Goal: Information Seeking & Learning: Check status

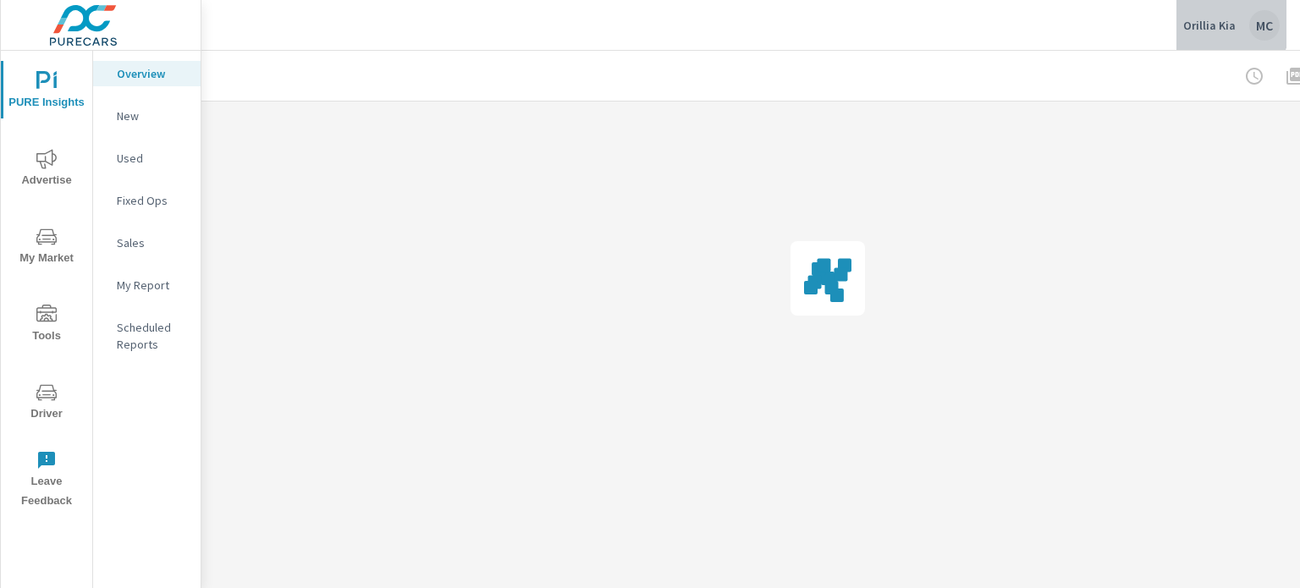
click at [1210, 21] on p "Orillia Kia" at bounding box center [1209, 25] width 52 height 15
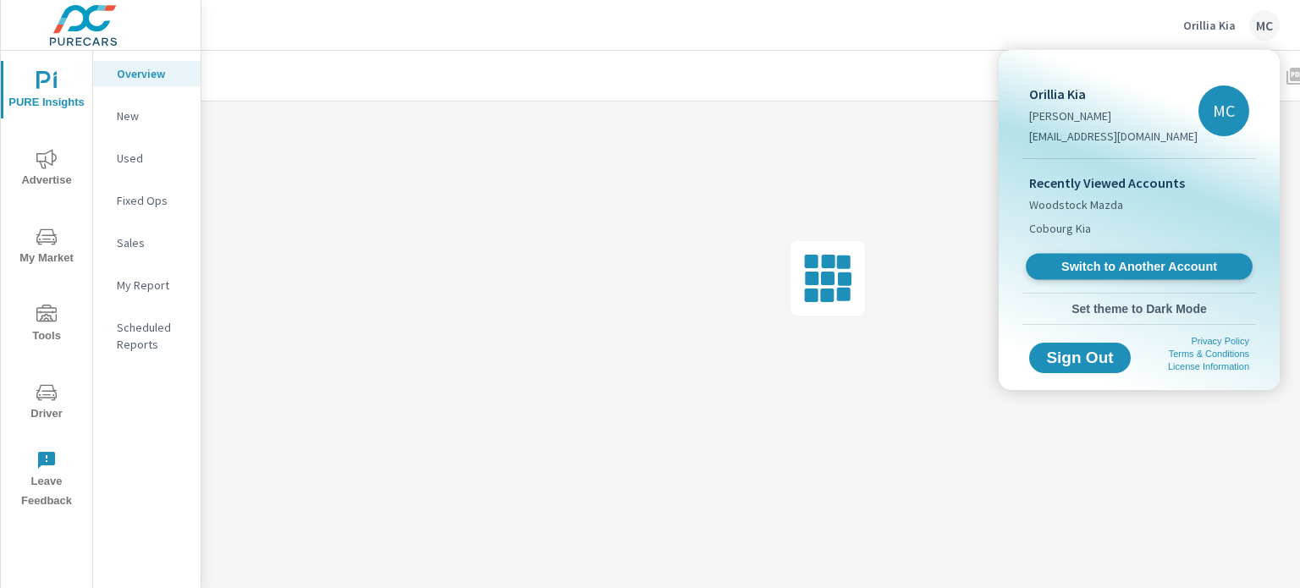
click at [1113, 266] on span "Switch to Another Account" at bounding box center [1138, 267] width 207 height 16
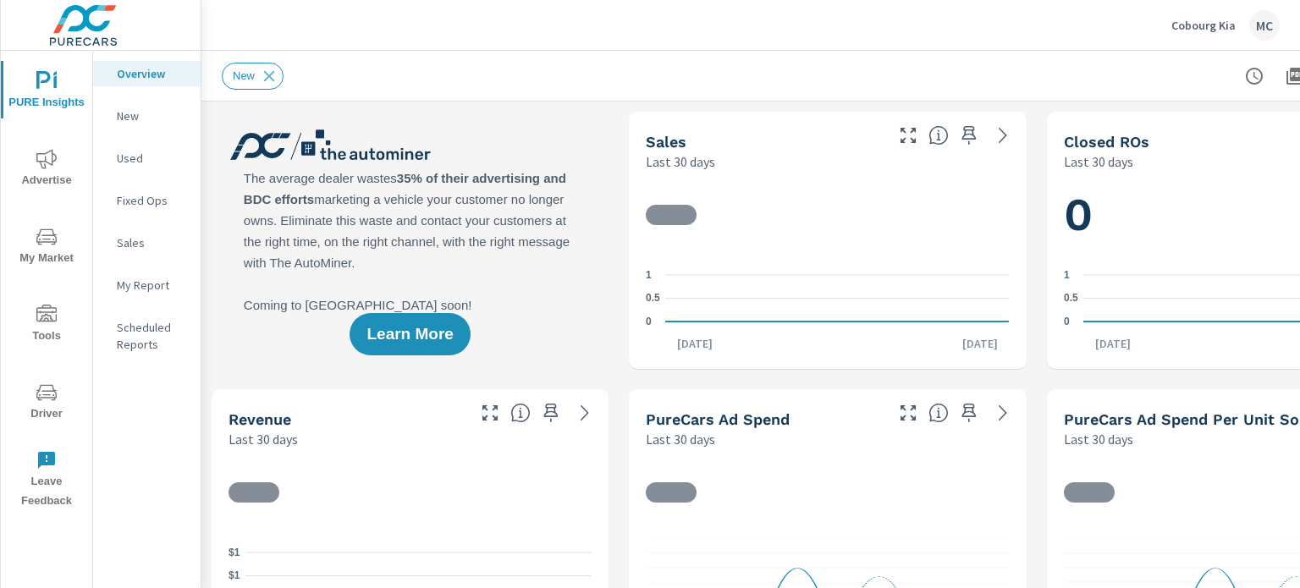
click at [48, 154] on icon "nav menu" at bounding box center [46, 159] width 20 height 20
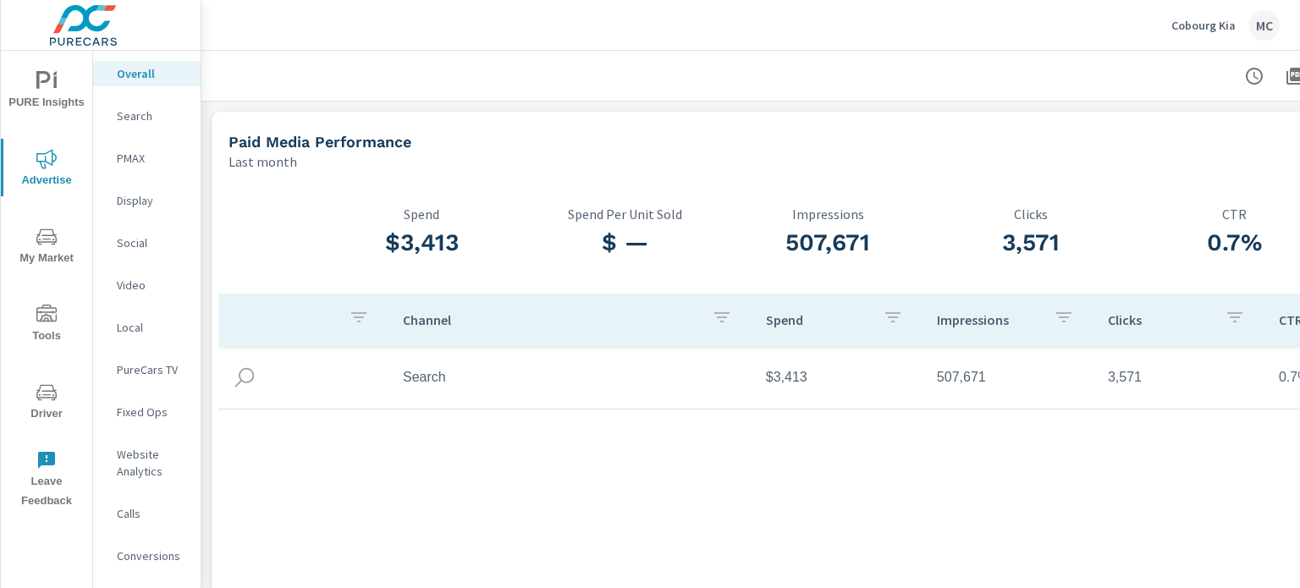
click at [150, 156] on p "PMAX" at bounding box center [152, 158] width 70 height 17
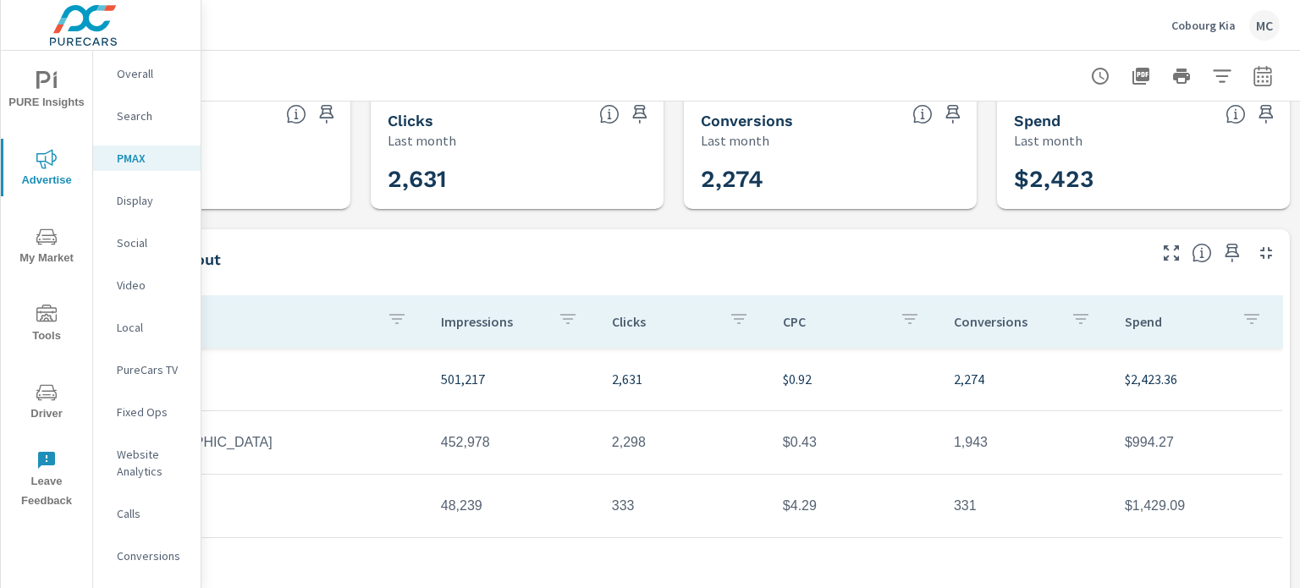
scroll to position [0, 166]
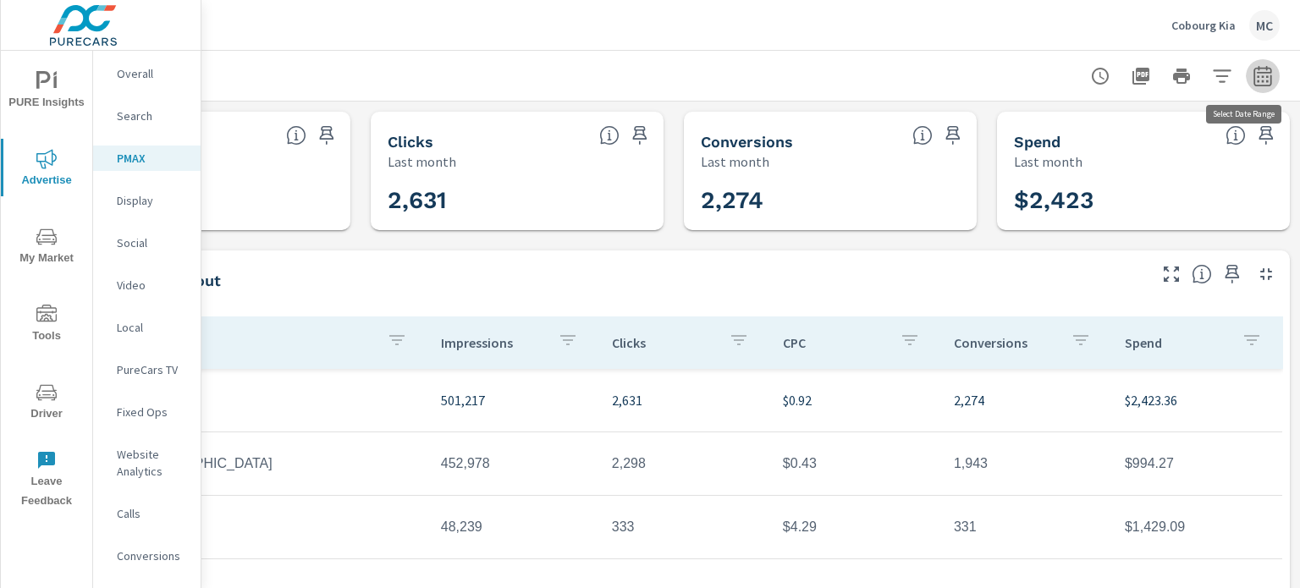
click at [1254, 79] on icon "button" at bounding box center [1263, 76] width 20 height 20
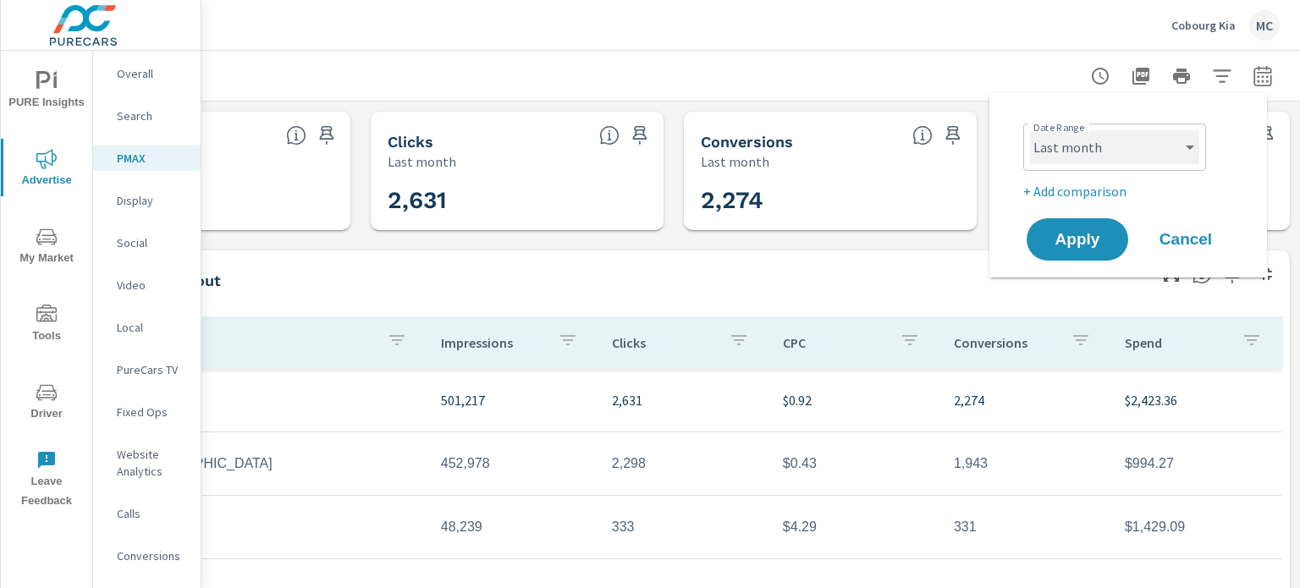
click at [1151, 140] on select "Custom Yesterday Last week Last 7 days Last 14 days Last 30 days Last 45 days L…" at bounding box center [1114, 147] width 169 height 34
click at [1030, 130] on select "Custom Yesterday Last week Last 7 days Last 14 days Last 30 days Last 45 days L…" at bounding box center [1114, 147] width 169 height 34
select select "Month to date"
click at [1110, 258] on button "Apply" at bounding box center [1077, 240] width 105 height 44
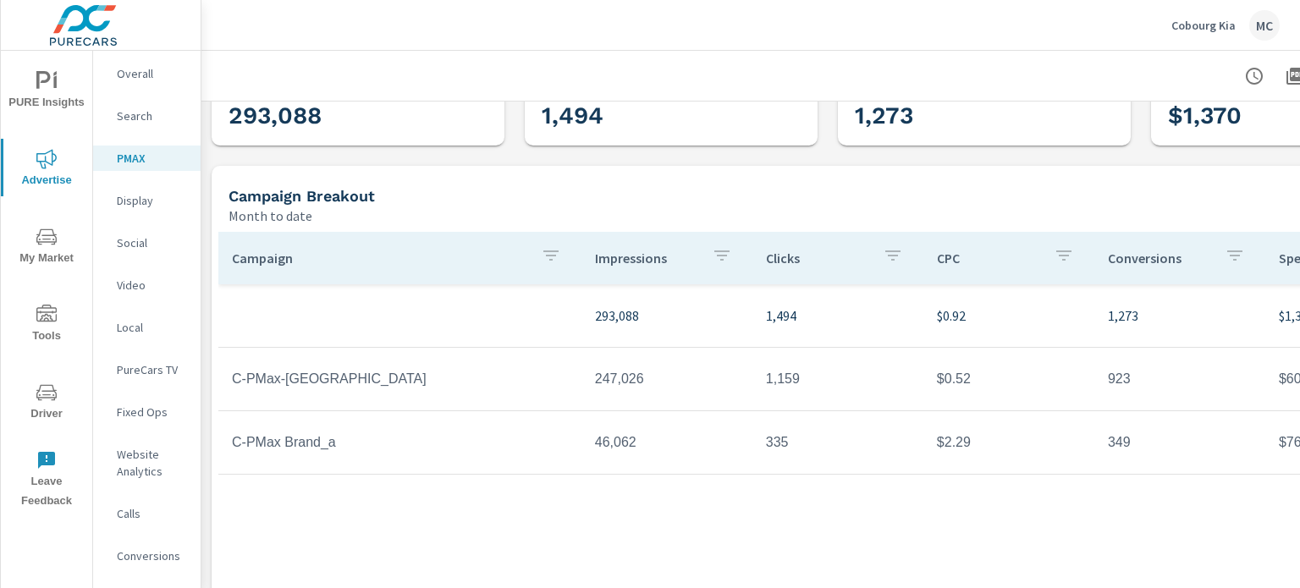
scroll to position [85, 0]
click at [155, 76] on p "Overall" at bounding box center [152, 73] width 70 height 17
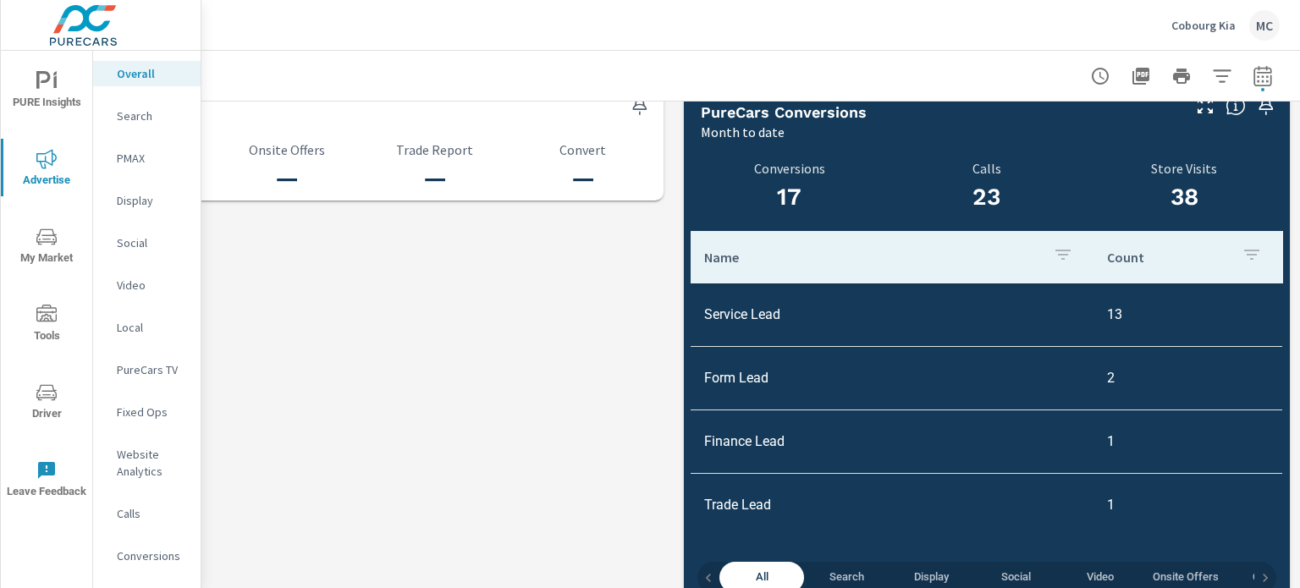
scroll to position [1805, 166]
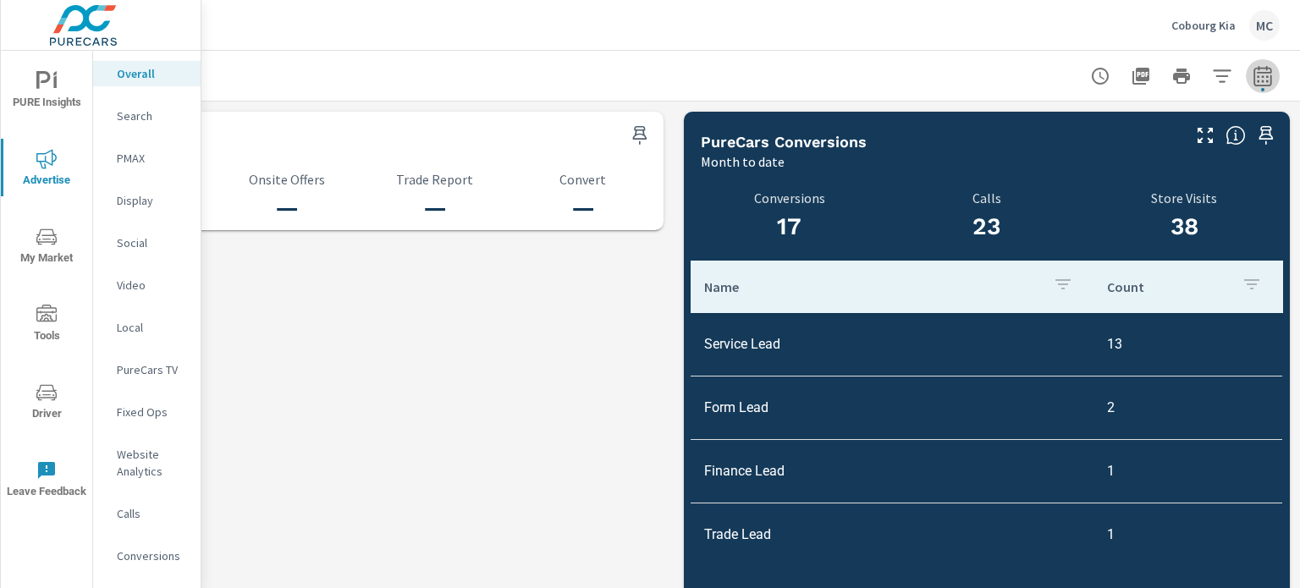
click at [1253, 83] on icon "button" at bounding box center [1263, 76] width 20 height 20
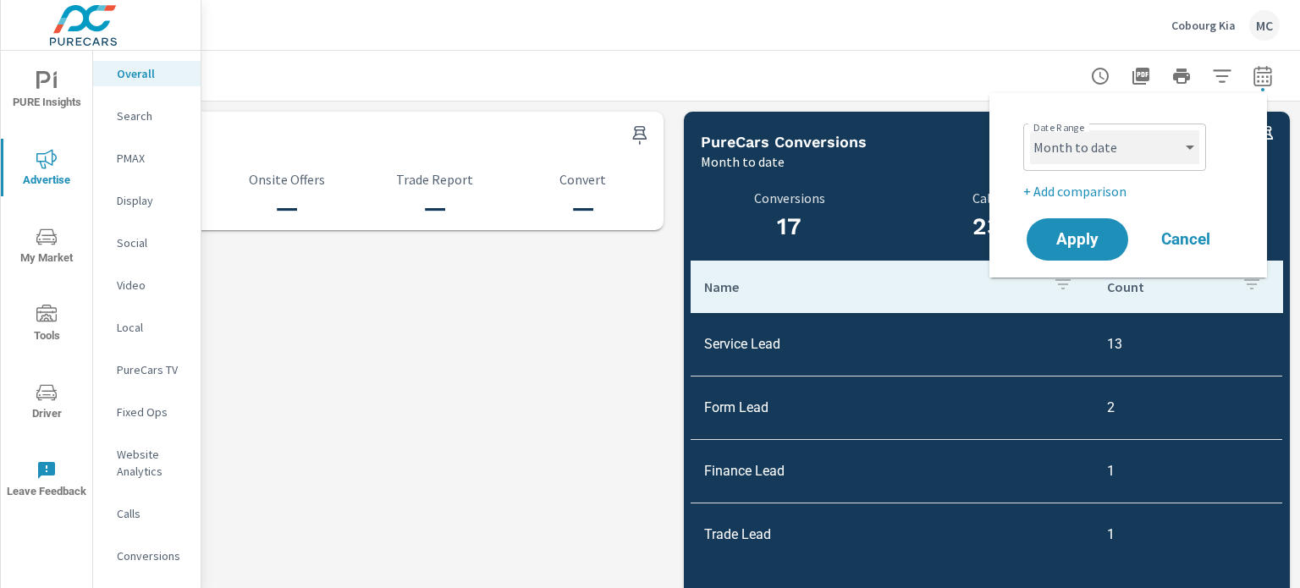
click at [1127, 158] on select "Custom Yesterday Last week Last 7 days Last 14 days Last 30 days Last 45 days L…" at bounding box center [1114, 147] width 169 height 34
click at [1030, 130] on select "Custom Yesterday Last week Last 7 days Last 14 days Last 30 days Last 45 days L…" at bounding box center [1114, 147] width 169 height 34
select select "Last month"
click at [1103, 251] on button "Apply" at bounding box center [1077, 240] width 105 height 44
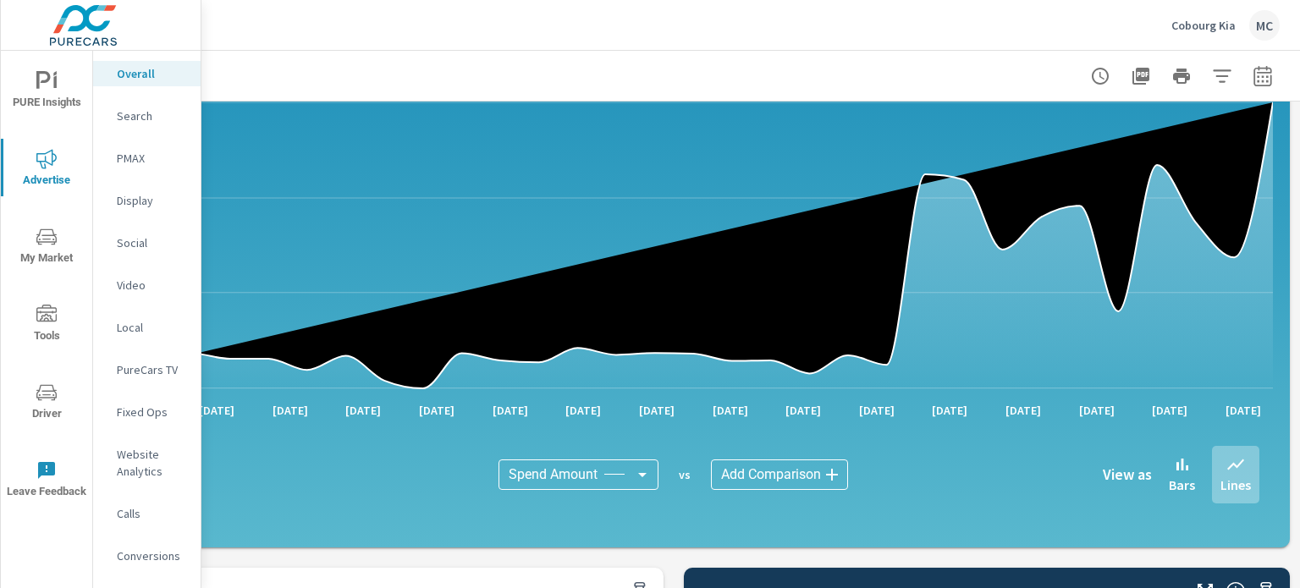
scroll to position [1342, 166]
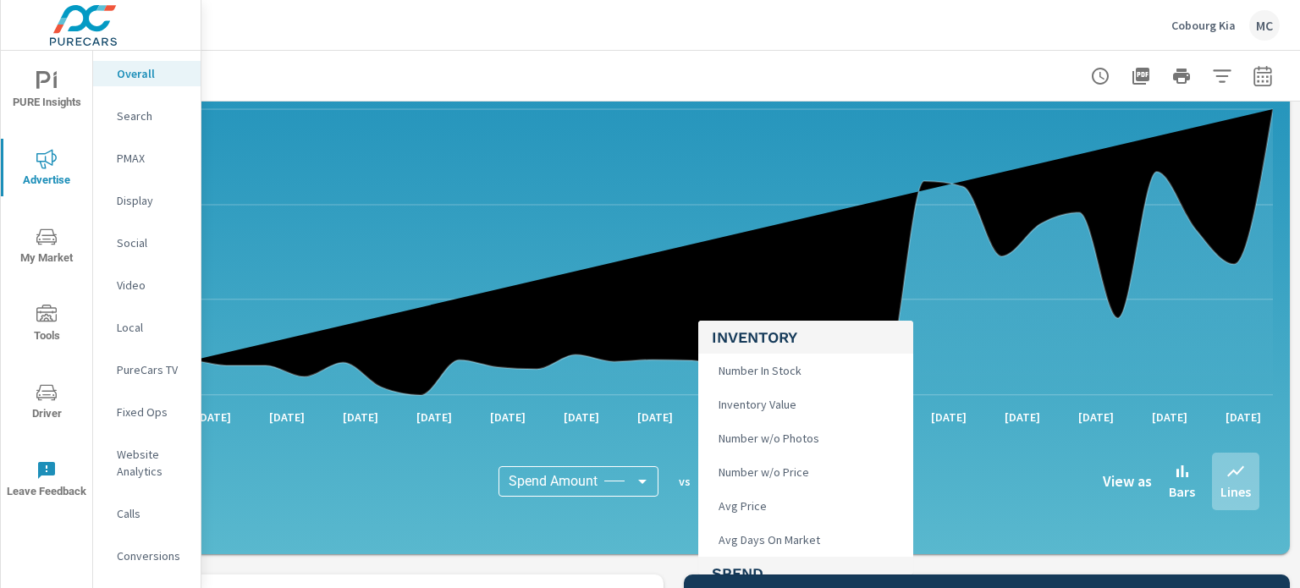
click at [803, 490] on body "PURE Insights Advertise My Market Tools Driver Leave Feedback Overall Search PM…" at bounding box center [650, 294] width 1300 height 588
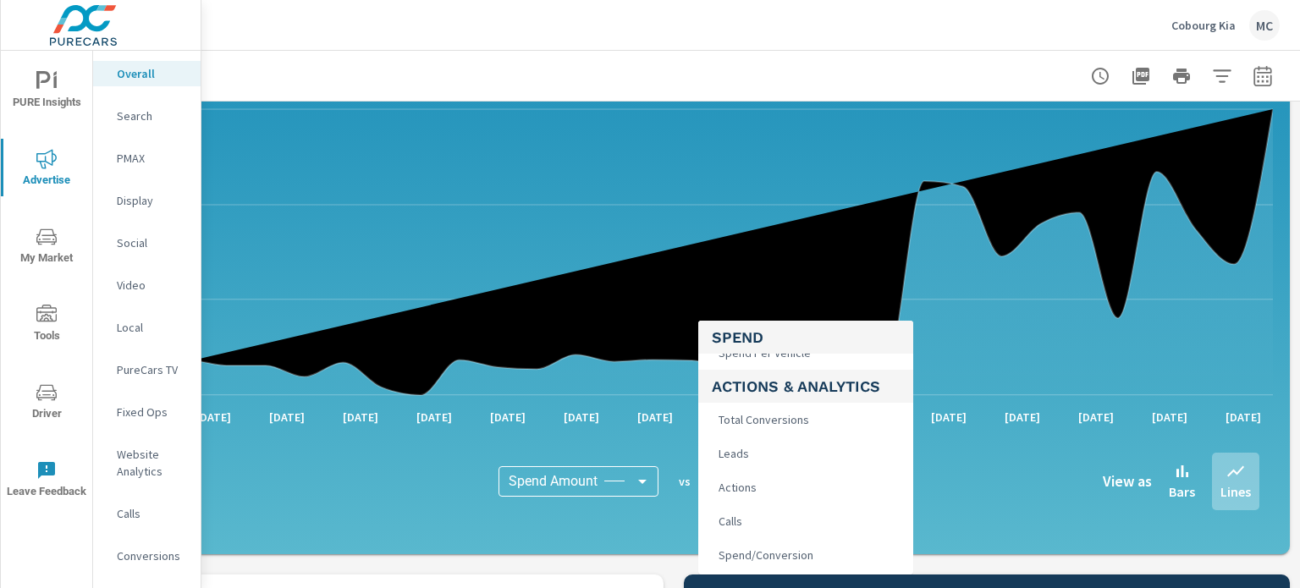
scroll to position [254, 0]
click at [799, 456] on li "Leads" at bounding box center [805, 454] width 215 height 34
type input "Leads"
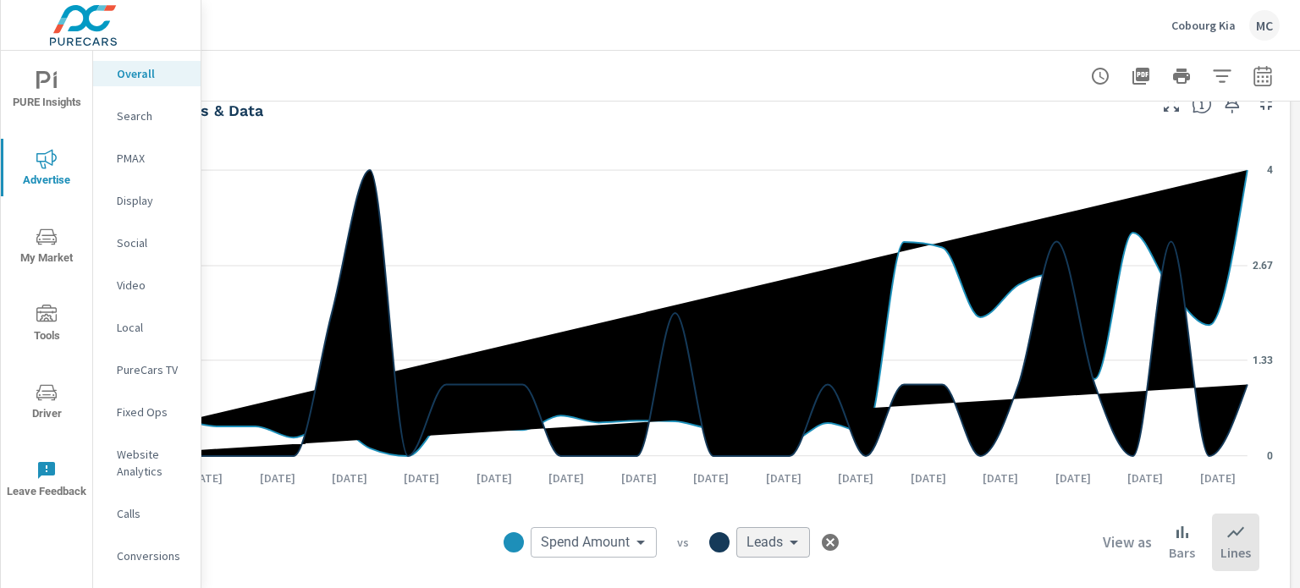
scroll to position [1342, 166]
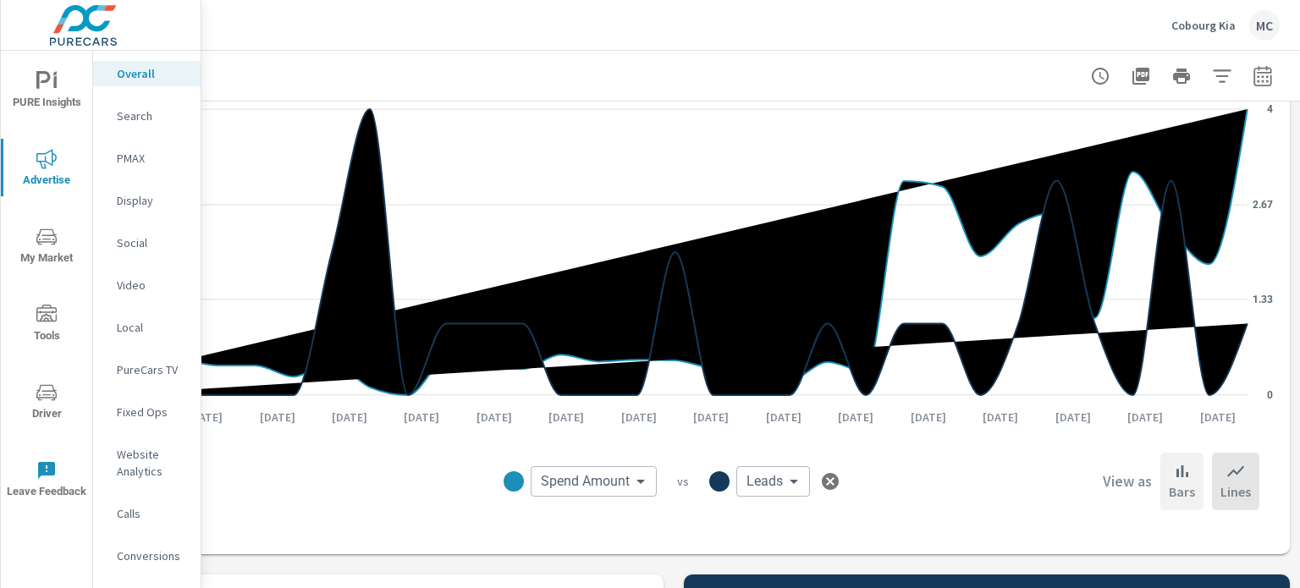
click at [1169, 489] on p "Bars" at bounding box center [1182, 492] width 26 height 20
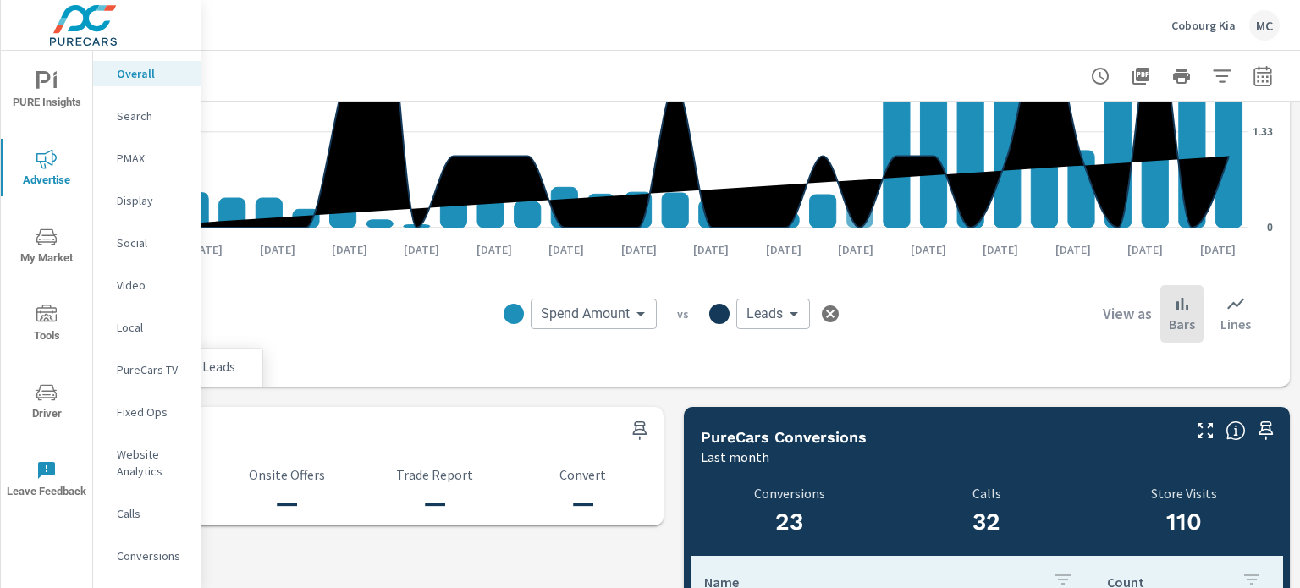
scroll to position [1511, 166]
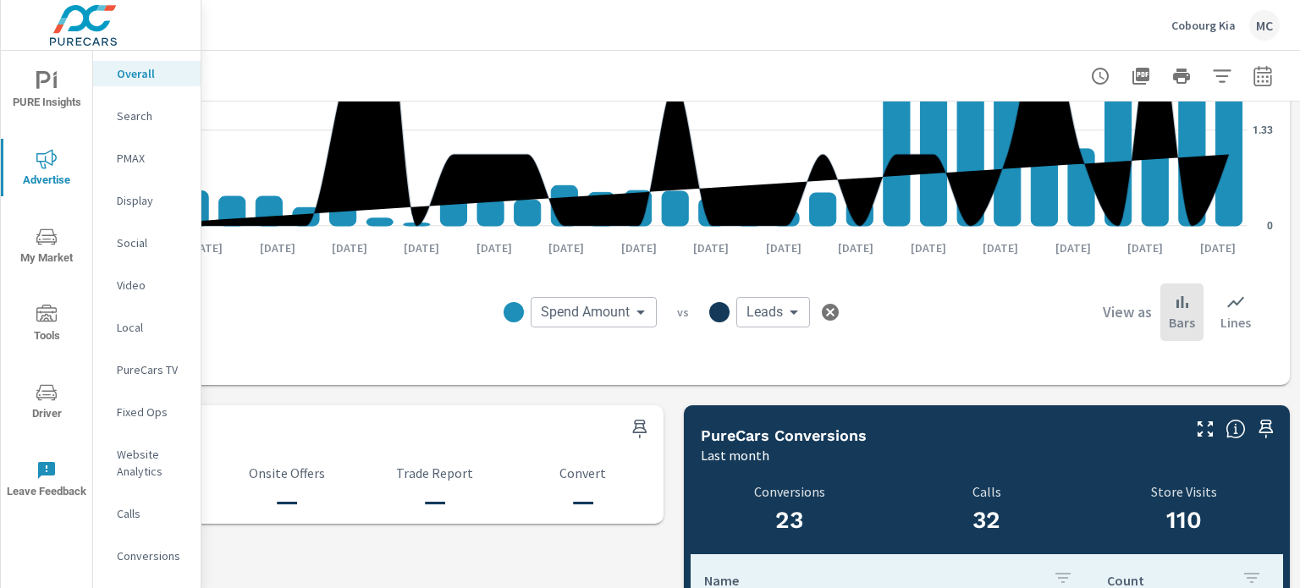
click at [627, 307] on body "PURE Insights Advertise My Market Tools Driver Leave Feedback Overall Search PM…" at bounding box center [650, 294] width 1300 height 588
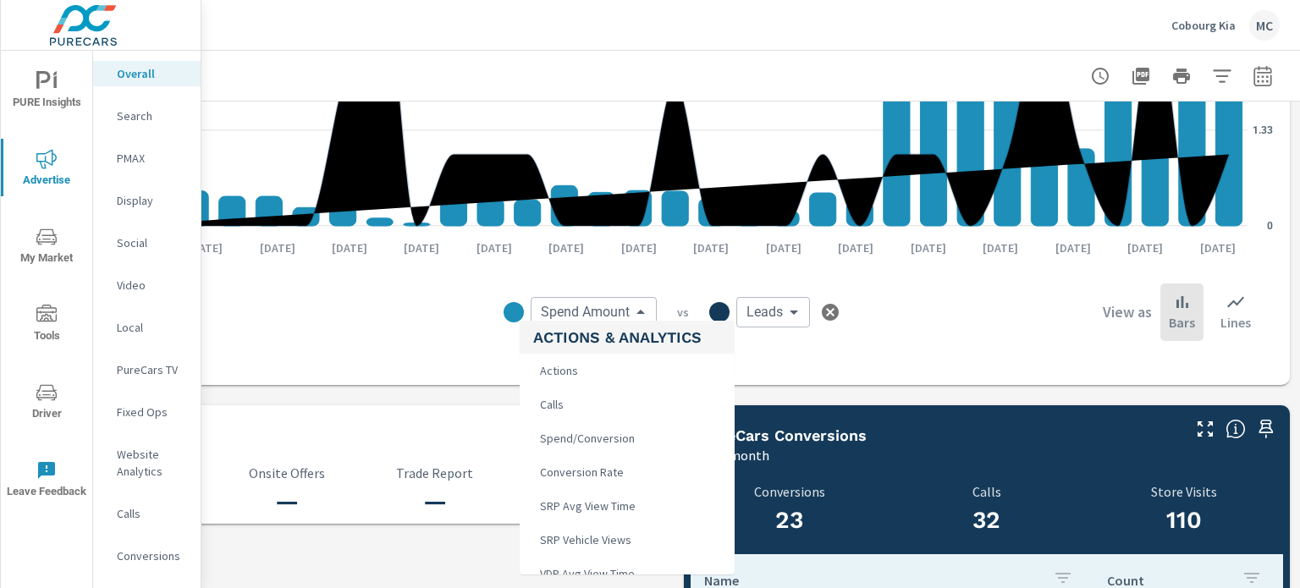
scroll to position [339, 0]
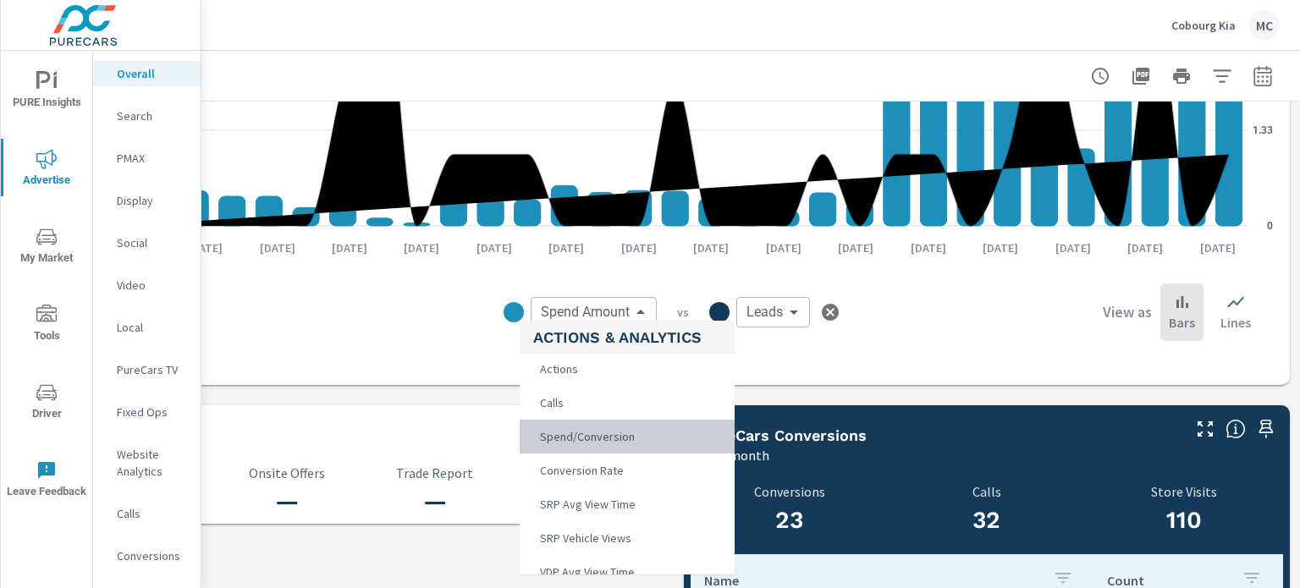
click at [634, 432] on span "Spend/Conversion" at bounding box center [585, 437] width 105 height 24
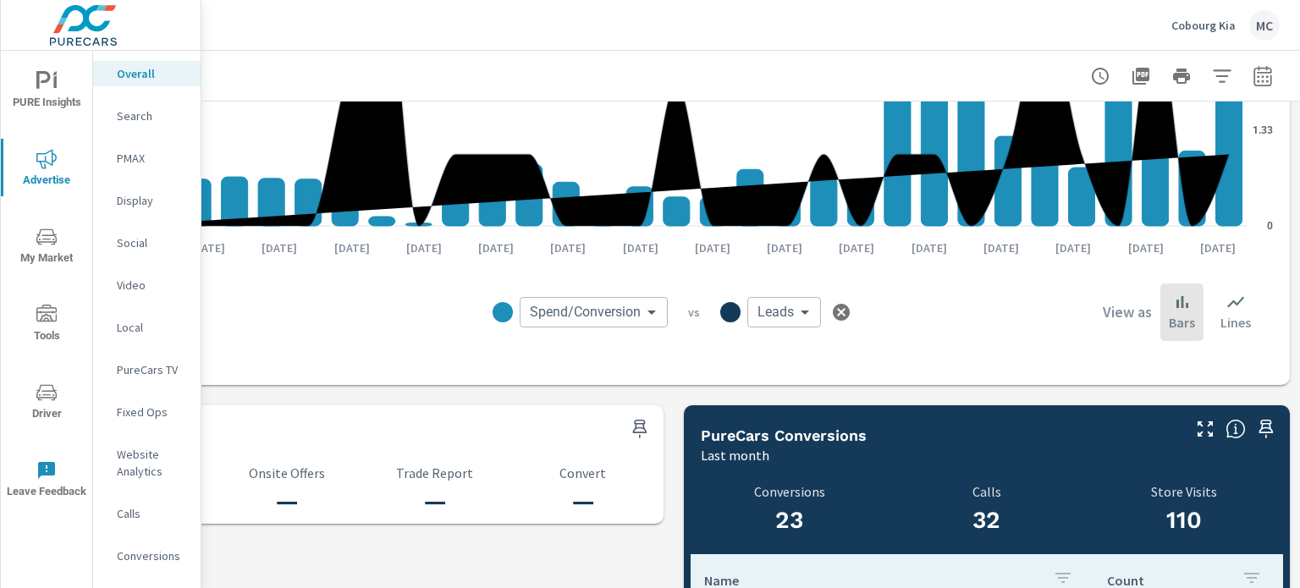
click at [601, 315] on body "PURE Insights Advertise My Market Tools Driver Leave Feedback Overall Search PM…" at bounding box center [650, 294] width 1300 height 588
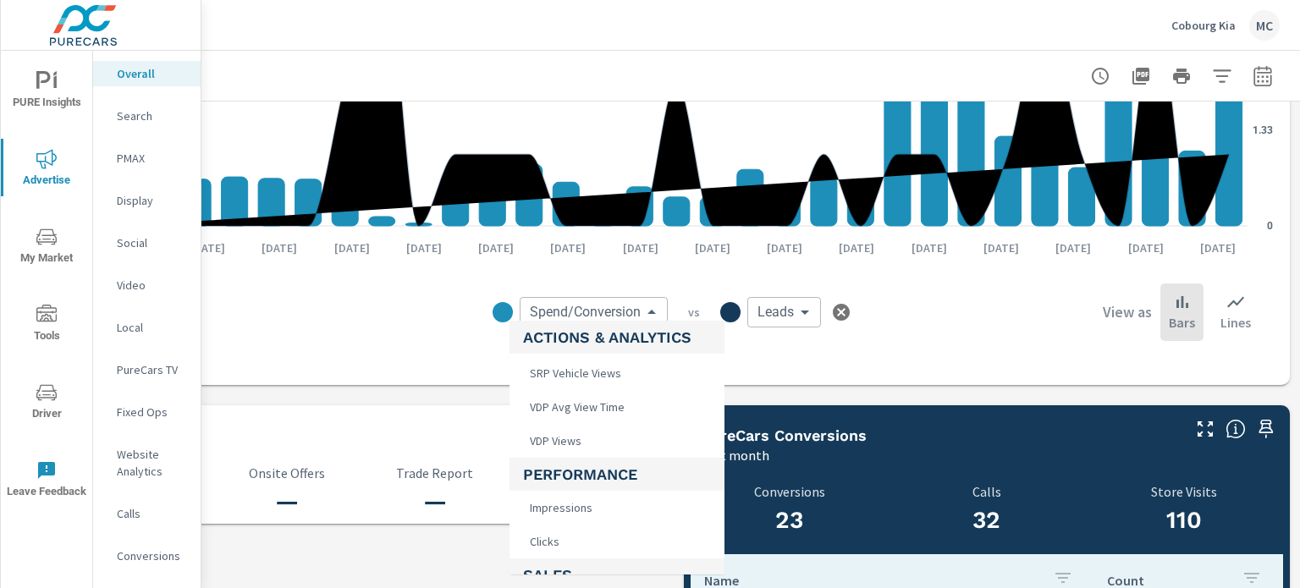
scroll to position [508, 0]
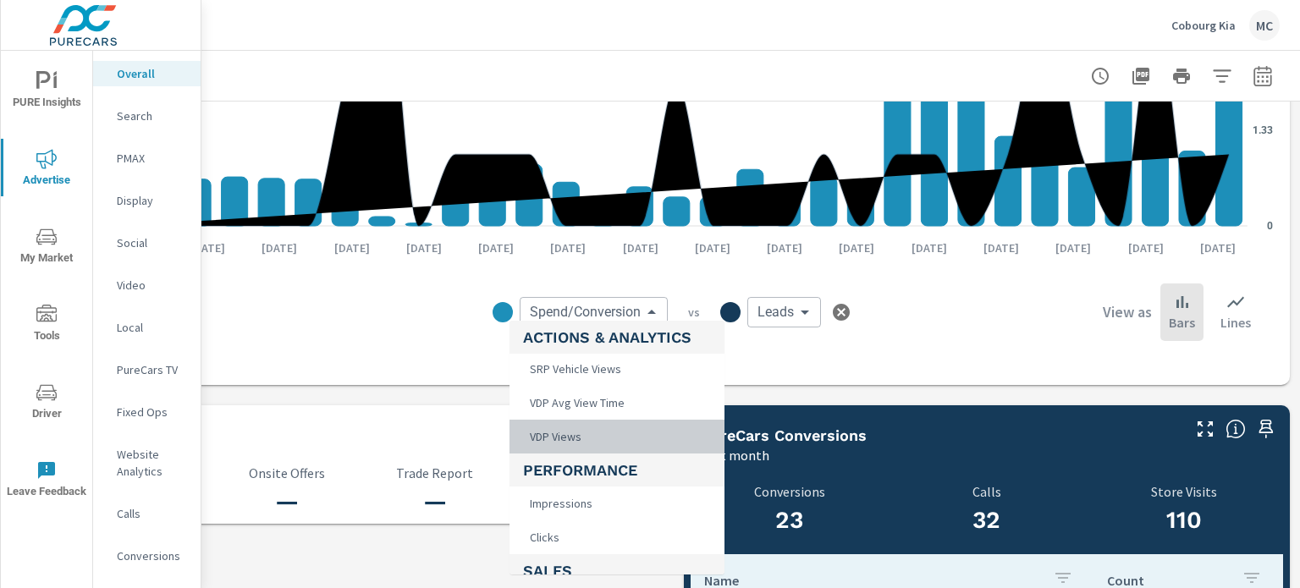
click at [625, 427] on li "VDP Views" at bounding box center [617, 437] width 215 height 34
type input "VDP Views"
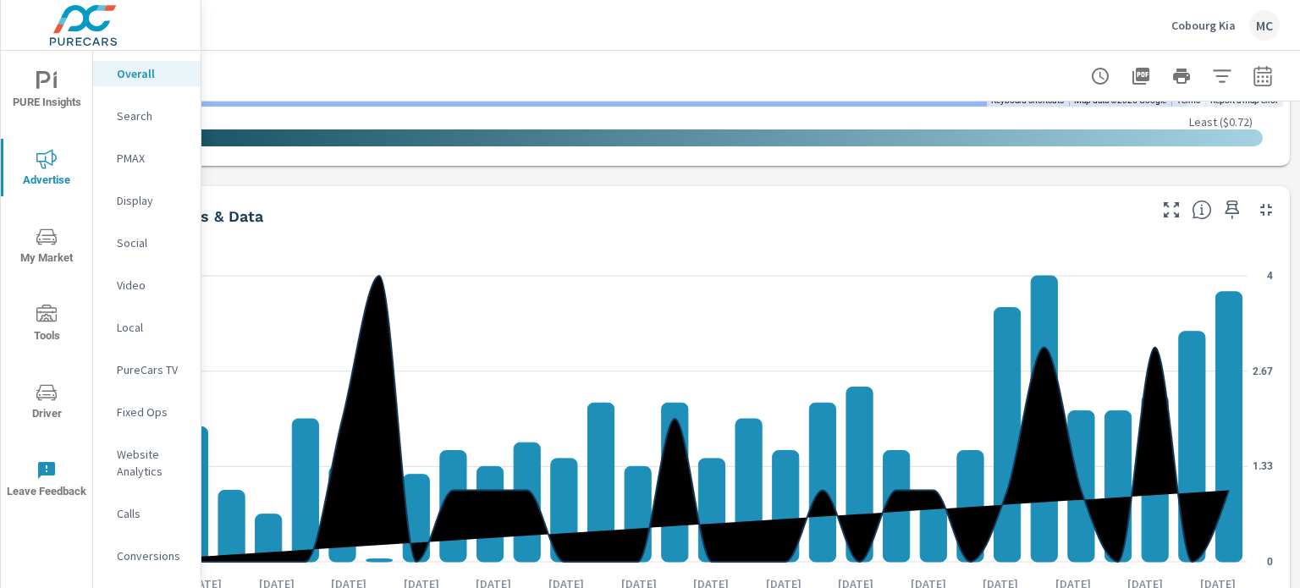
scroll to position [1172, 166]
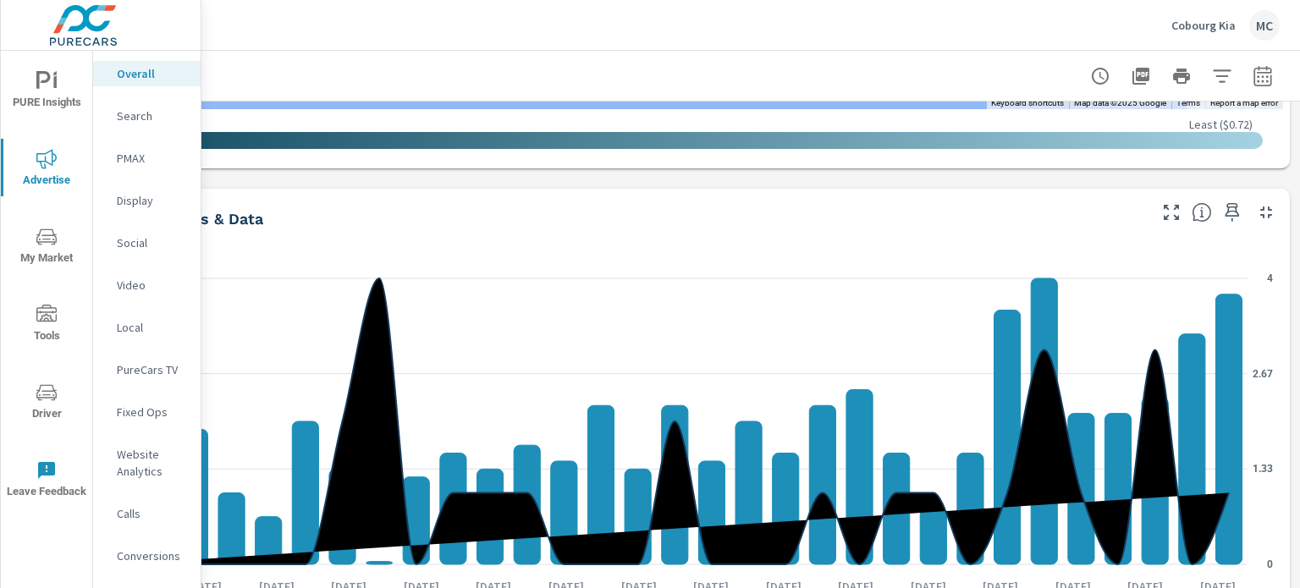
click at [1270, 79] on div at bounding box center [673, 76] width 1253 height 50
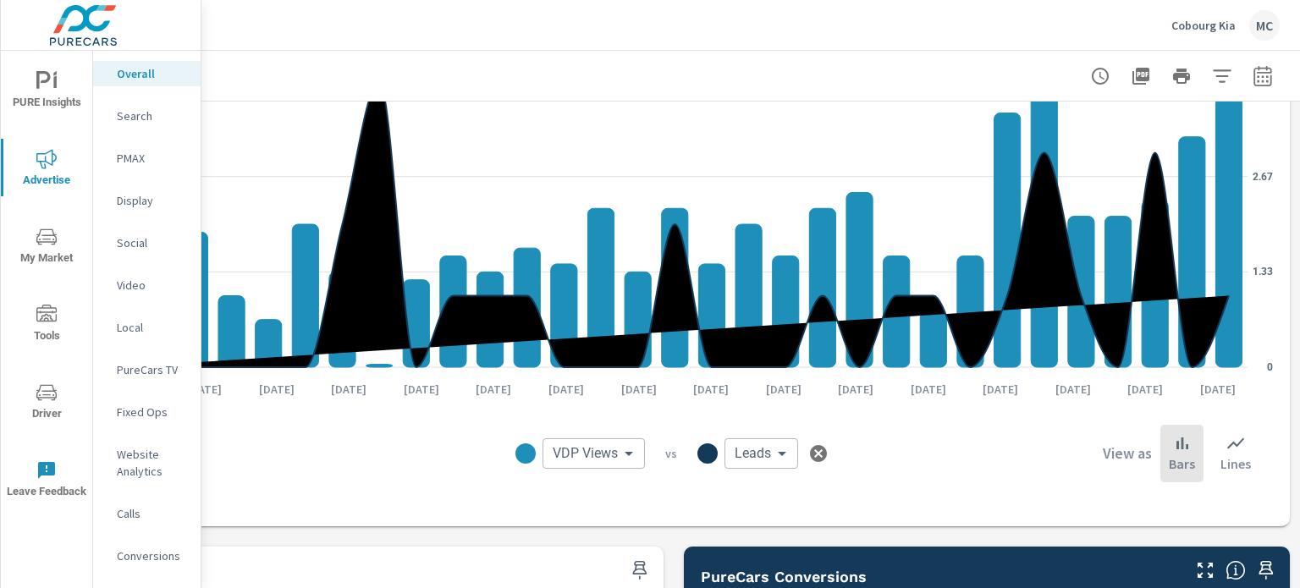
scroll to position [1366, 166]
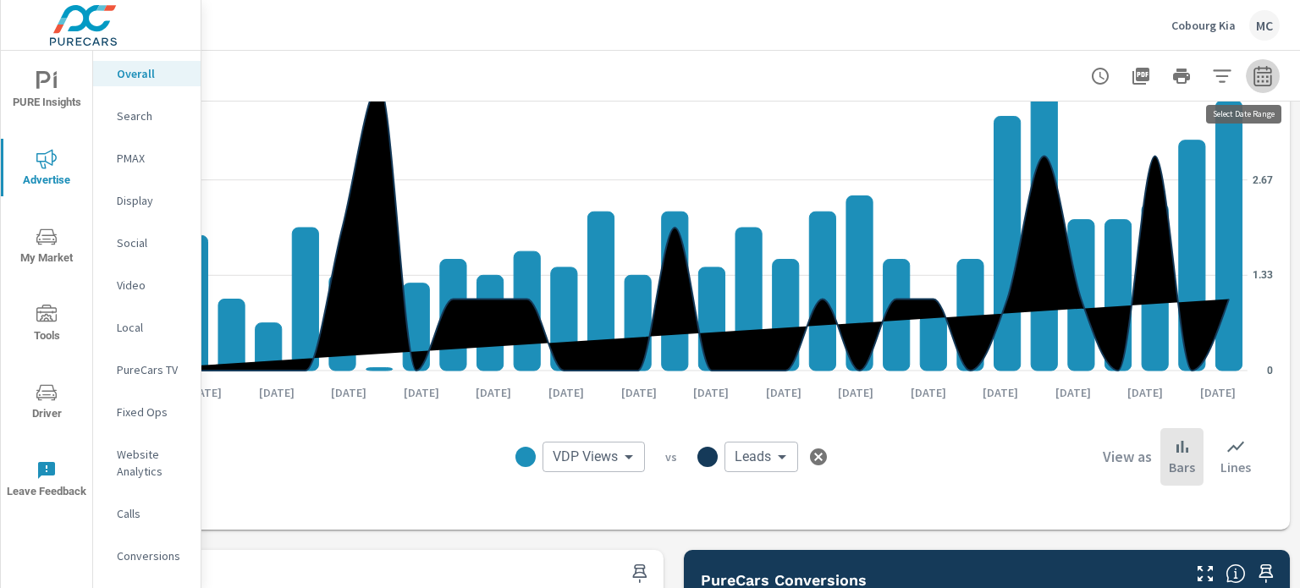
click at [1258, 77] on icon "button" at bounding box center [1263, 75] width 18 height 20
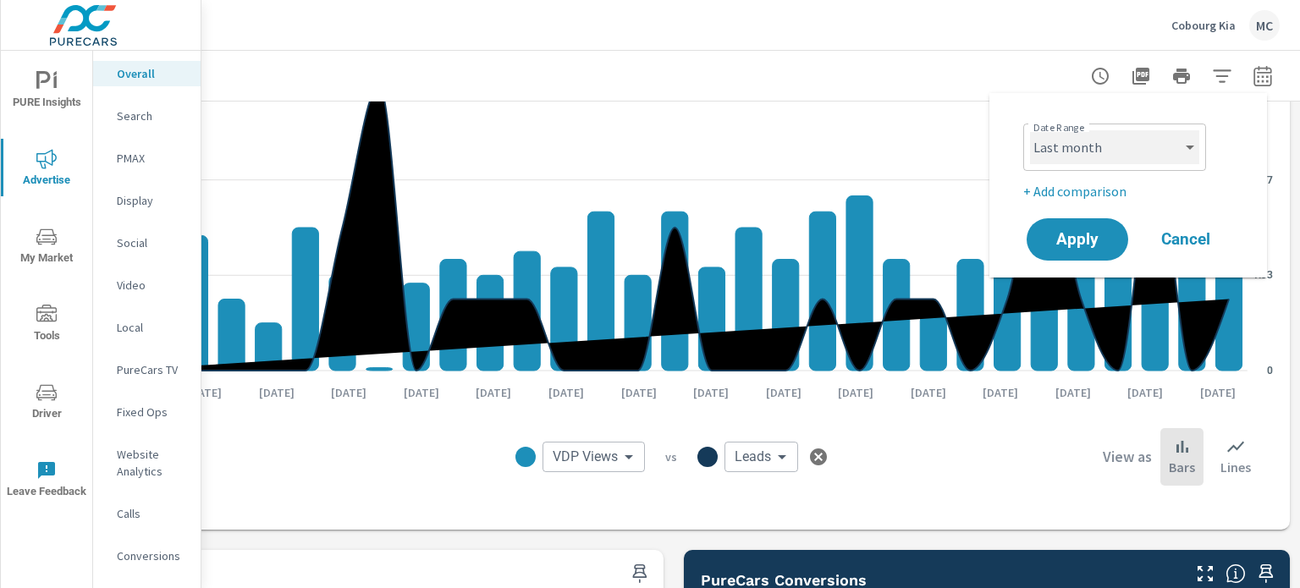
click at [1143, 157] on select "Custom Yesterday Last week Last 7 days Last 14 days Last 30 days Last 45 days L…" at bounding box center [1114, 147] width 169 height 34
click at [1030, 130] on select "Custom Yesterday Last week Last 7 days Last 14 days Last 30 days Last 45 days L…" at bounding box center [1114, 147] width 169 height 34
select select "Month to date"
click at [1094, 238] on span "Apply" at bounding box center [1077, 240] width 69 height 16
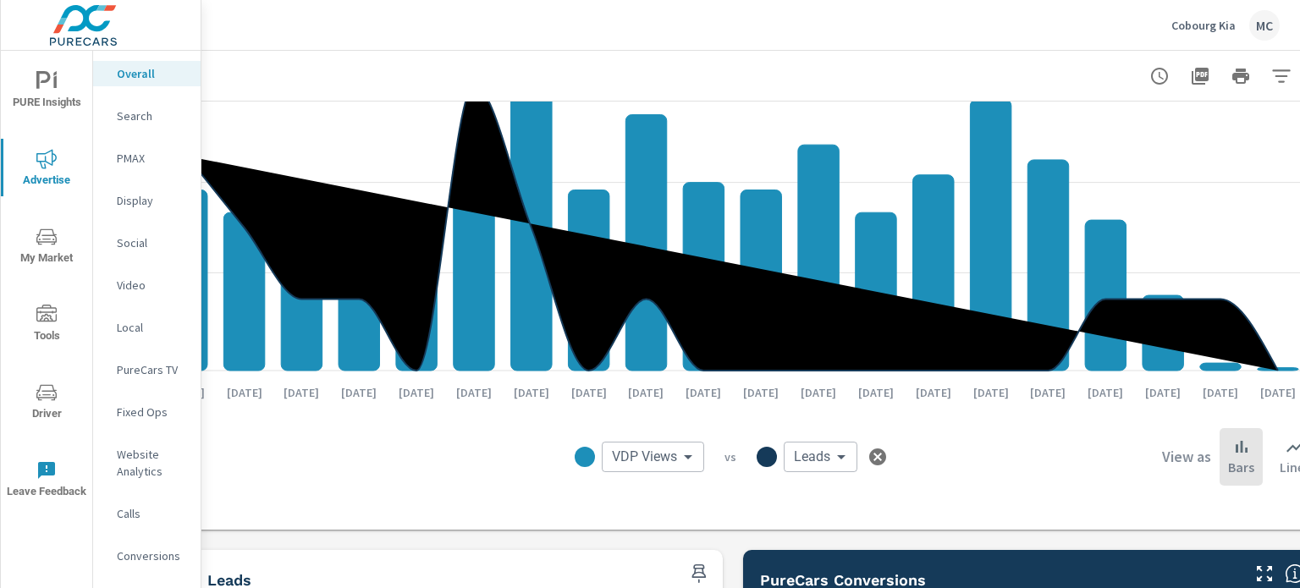
scroll to position [1366, 166]
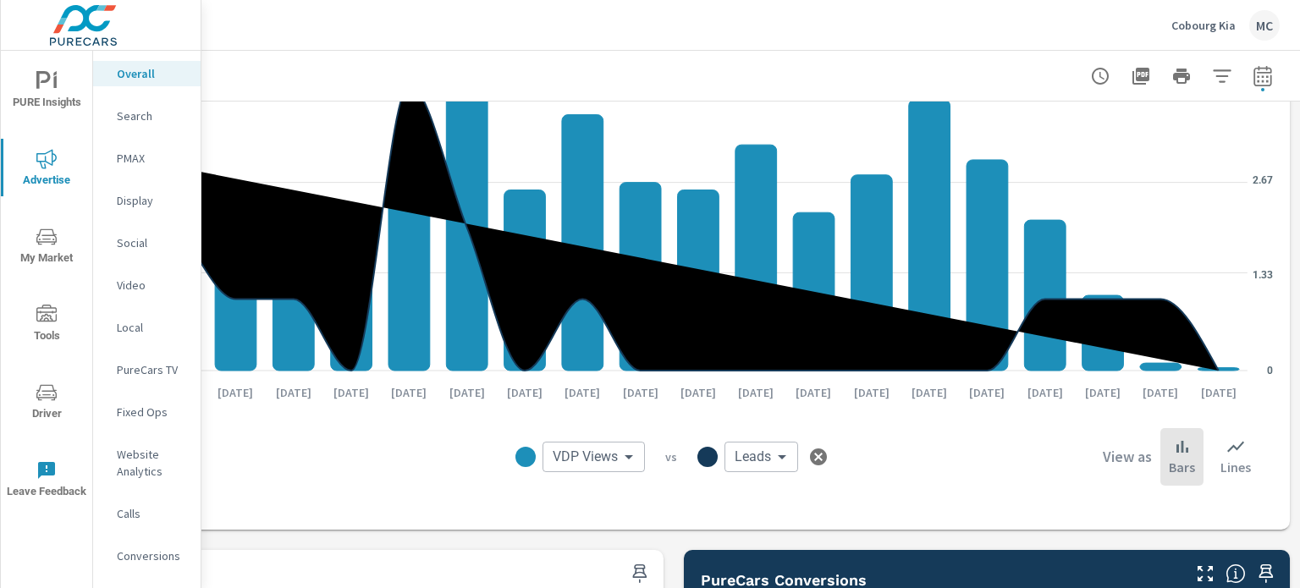
click at [756, 463] on body "PURE Insights Advertise My Market Tools Driver Leave Feedback Overall Search PM…" at bounding box center [650, 294] width 1300 height 588
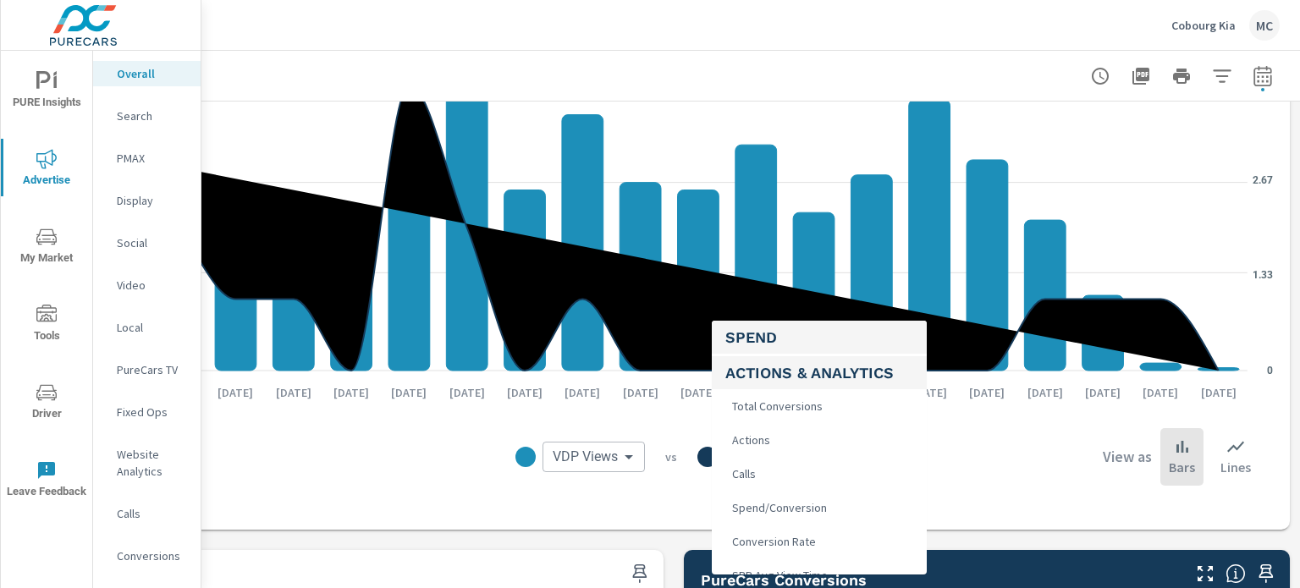
scroll to position [300, 0]
click at [823, 468] on li "Calls" at bounding box center [819, 475] width 215 height 34
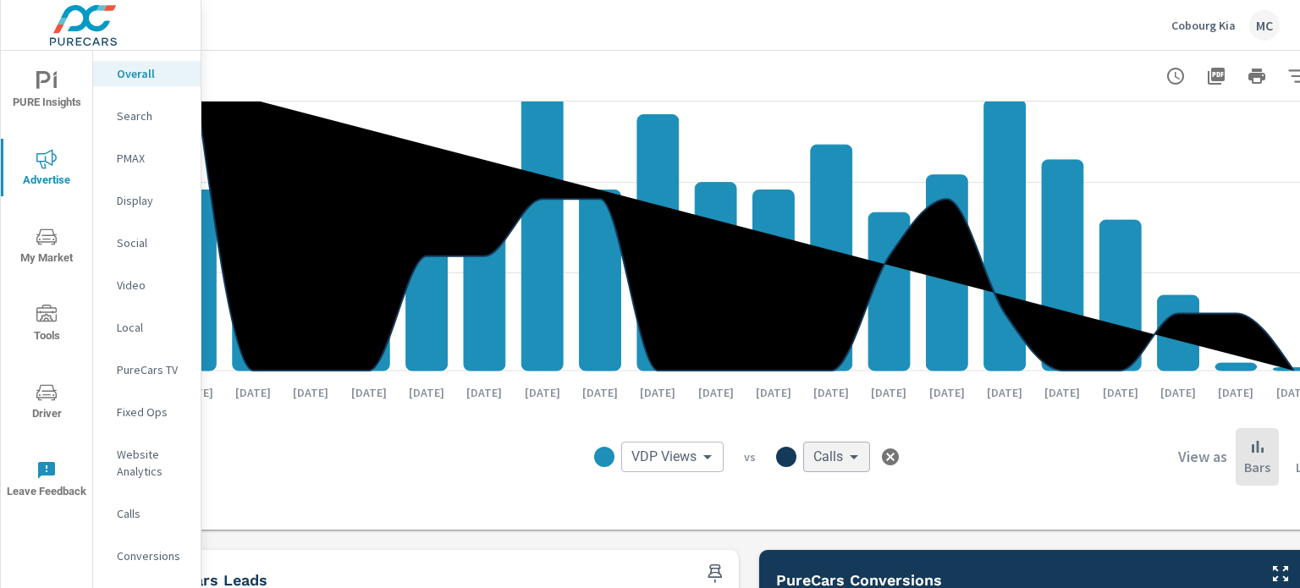
scroll to position [1366, 112]
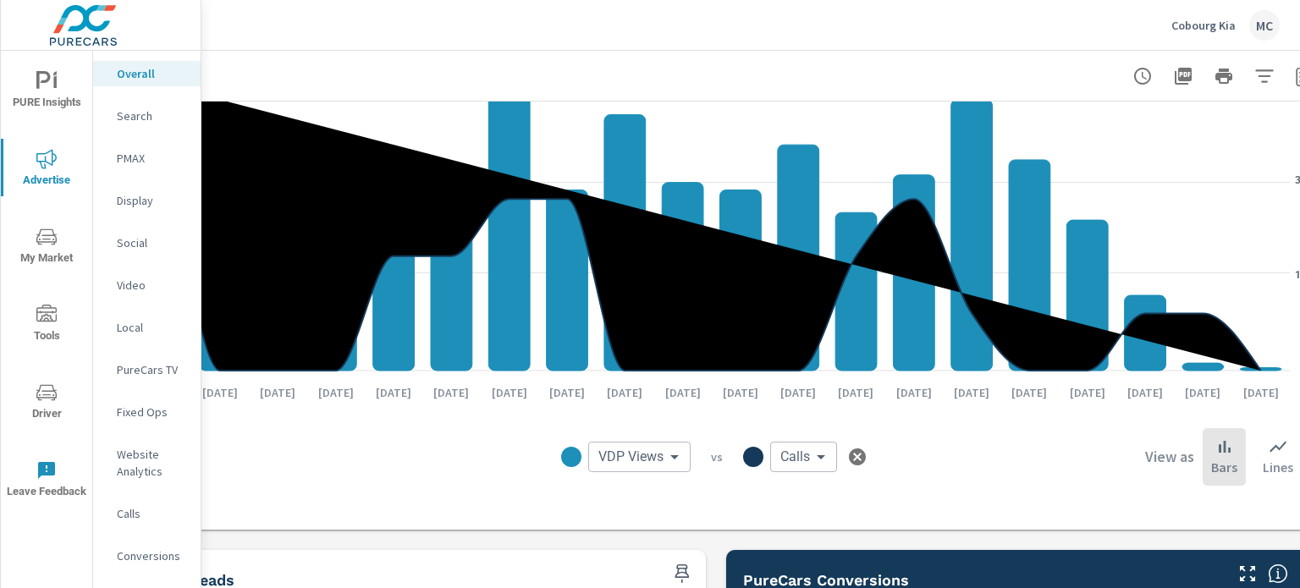
click at [797, 450] on body "PURE Insights Advertise My Market Tools Driver Leave Feedback Overall Search PM…" at bounding box center [650, 294] width 1300 height 588
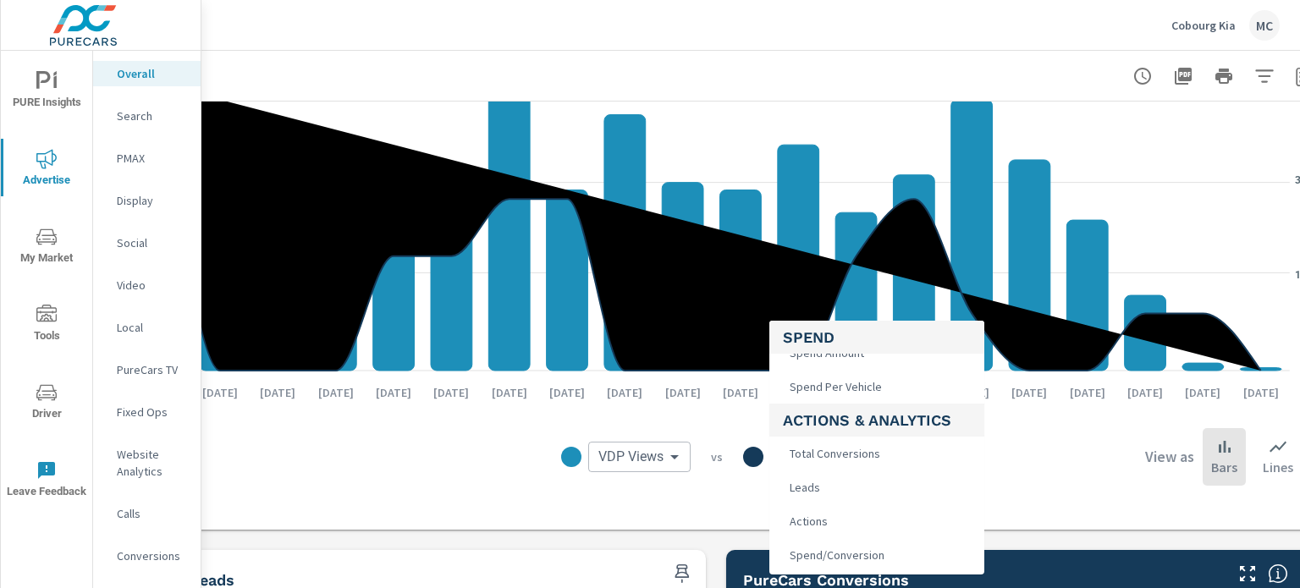
scroll to position [169, 0]
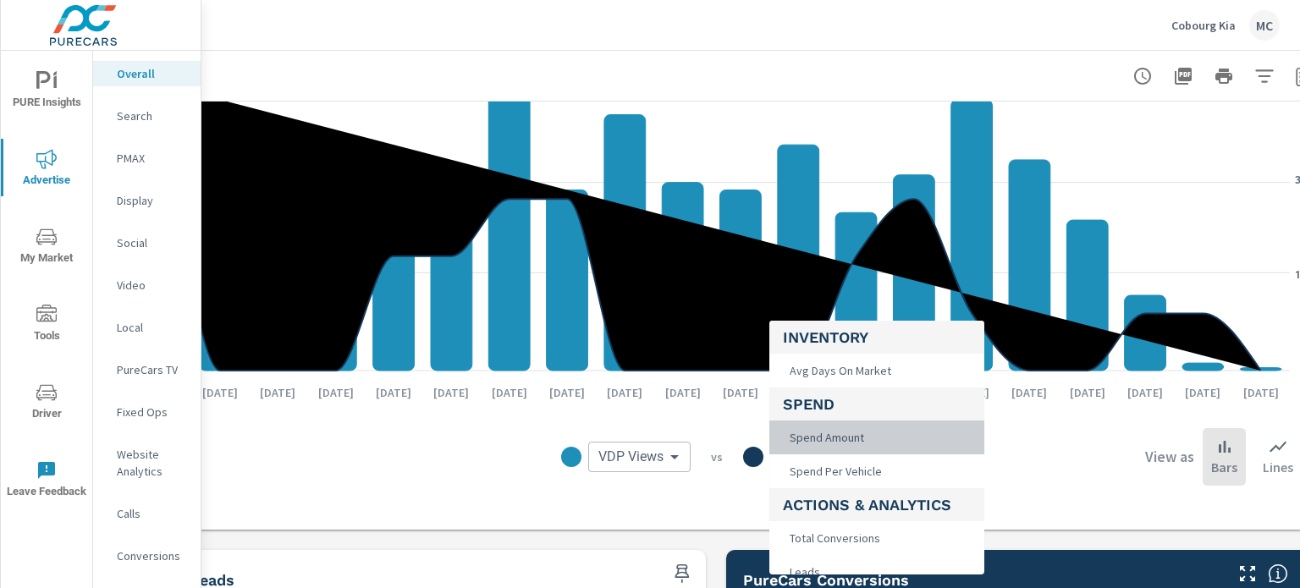
click at [868, 438] on li "Spend Amount" at bounding box center [876, 438] width 215 height 34
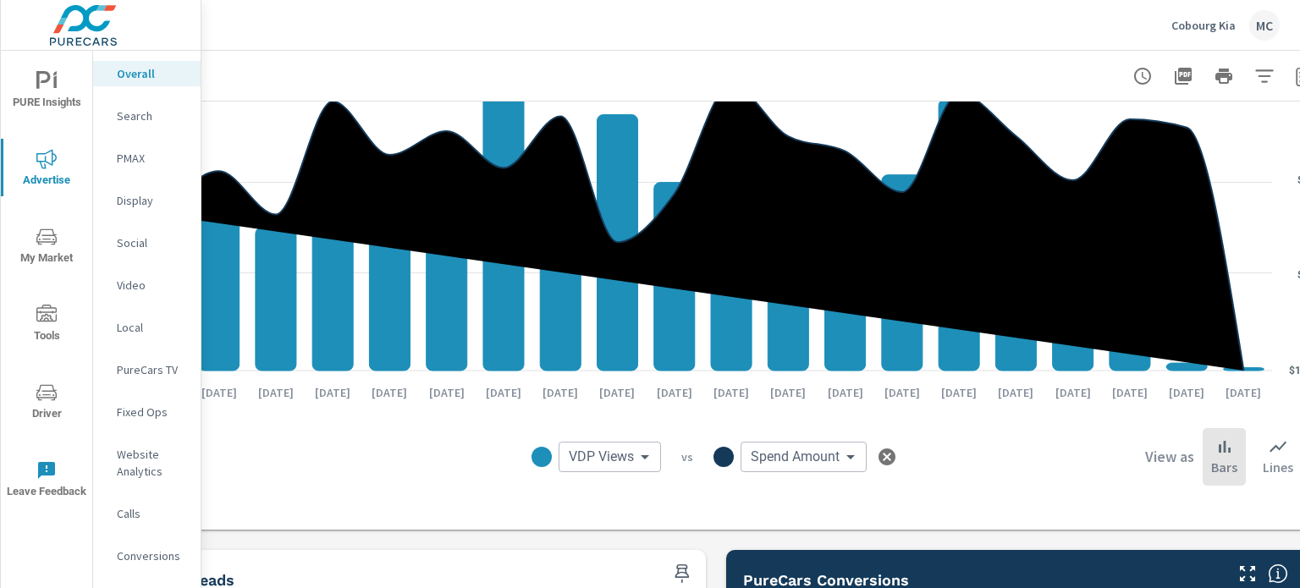
click at [851, 460] on body "PURE Insights Advertise My Market Tools Driver Leave Feedback Overall Search PM…" at bounding box center [650, 294] width 1300 height 588
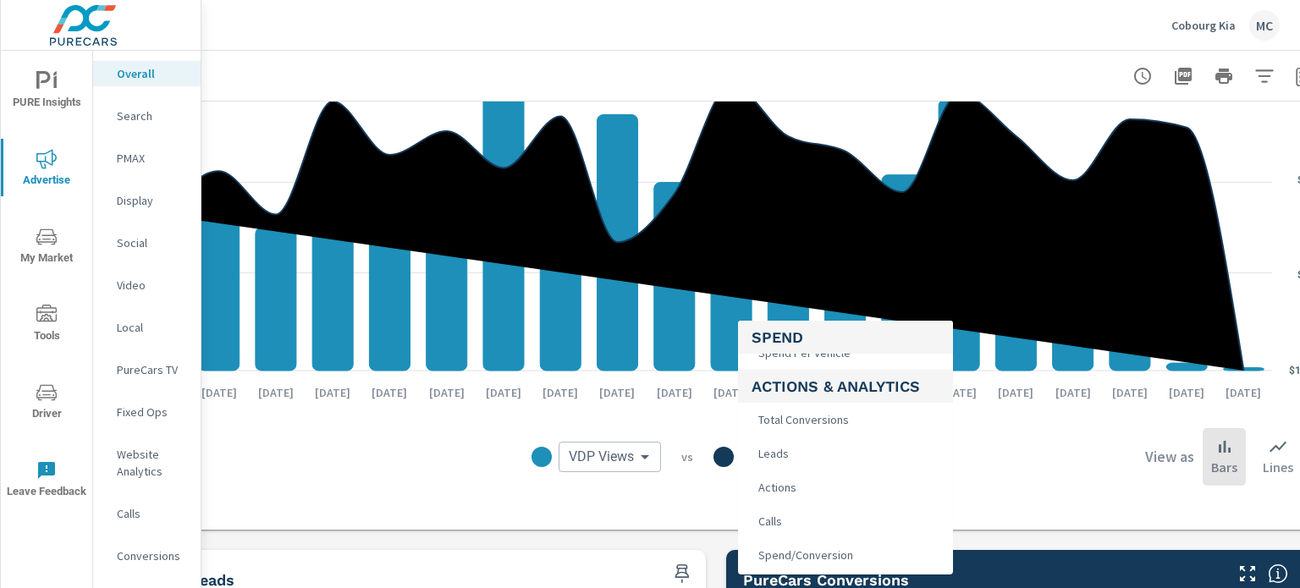
click at [805, 459] on li "Leads" at bounding box center [845, 454] width 215 height 34
type input "Leads"
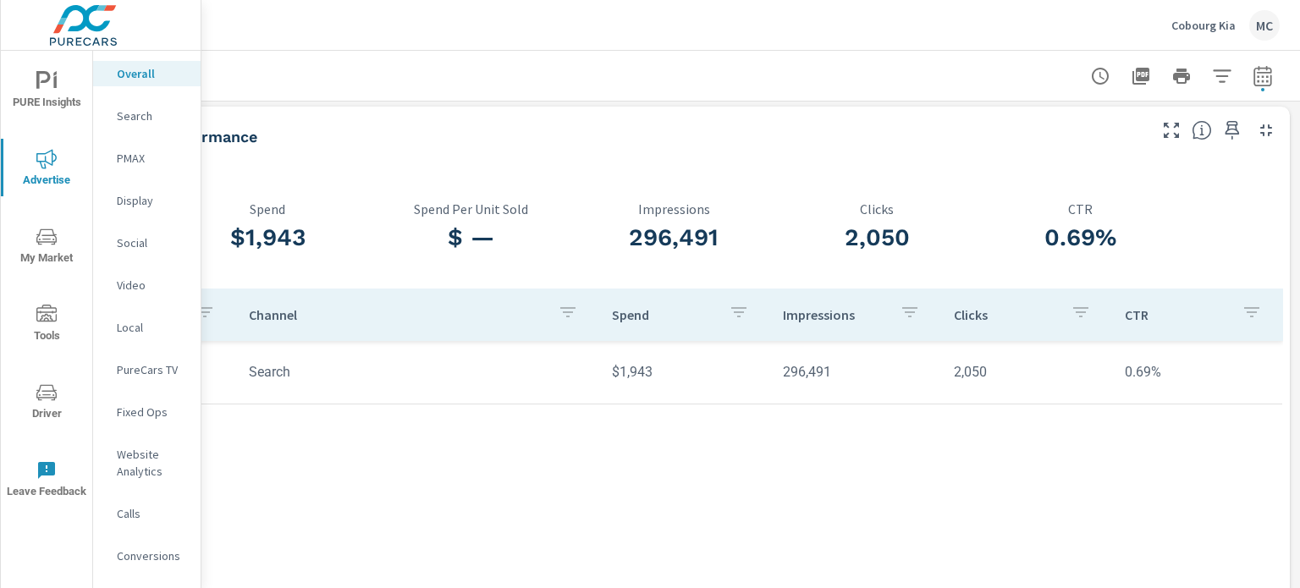
scroll to position [0, 166]
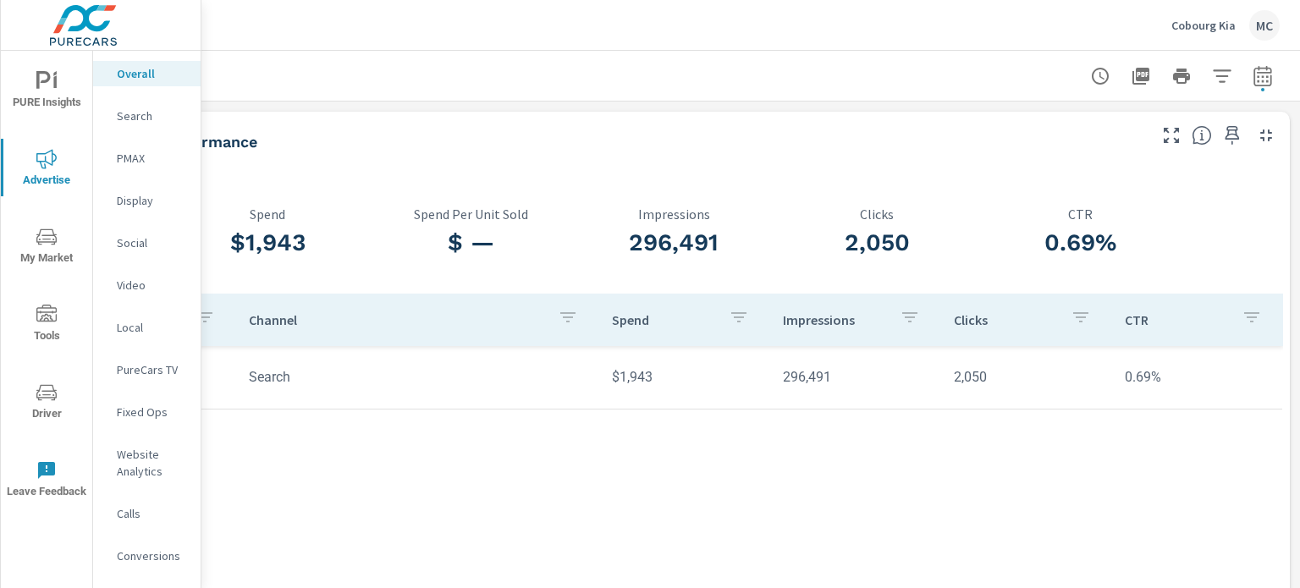
click at [1215, 25] on p "Cobourg Kia" at bounding box center [1203, 25] width 64 height 15
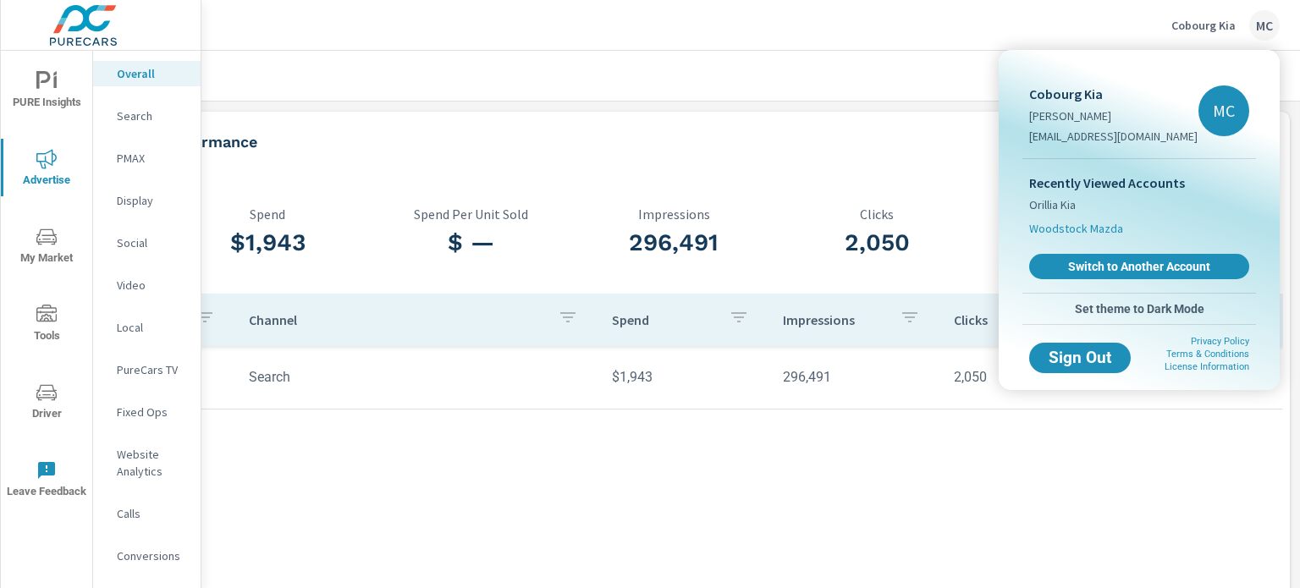
click at [1060, 222] on span "Woodstock Mazda" at bounding box center [1076, 228] width 94 height 17
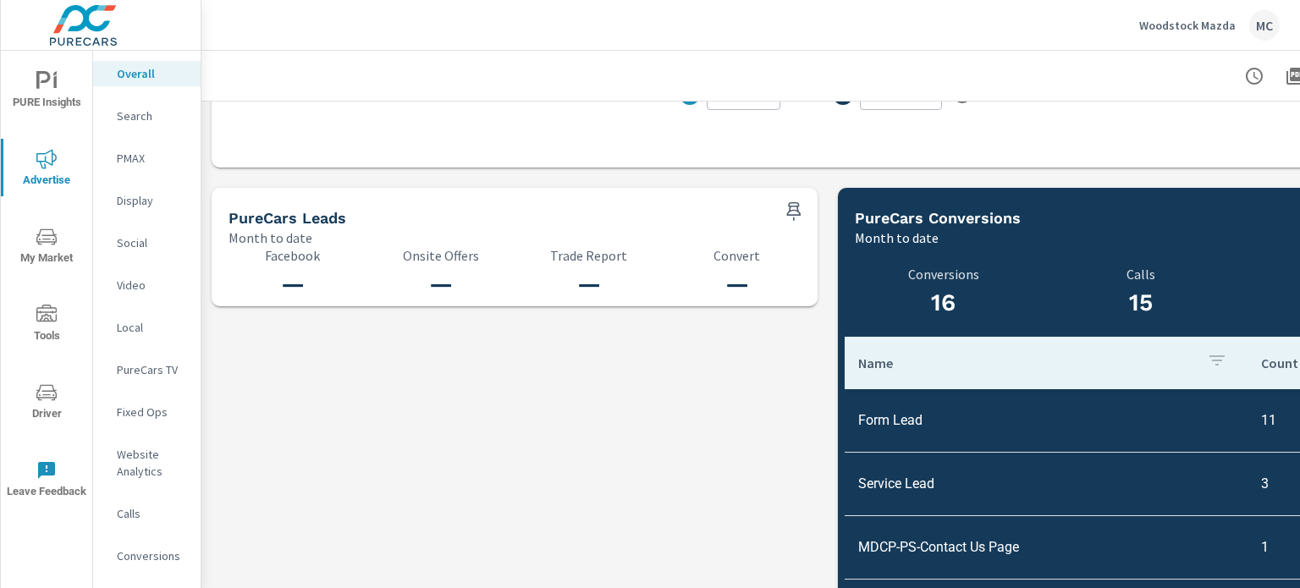
scroll to position [1734, 0]
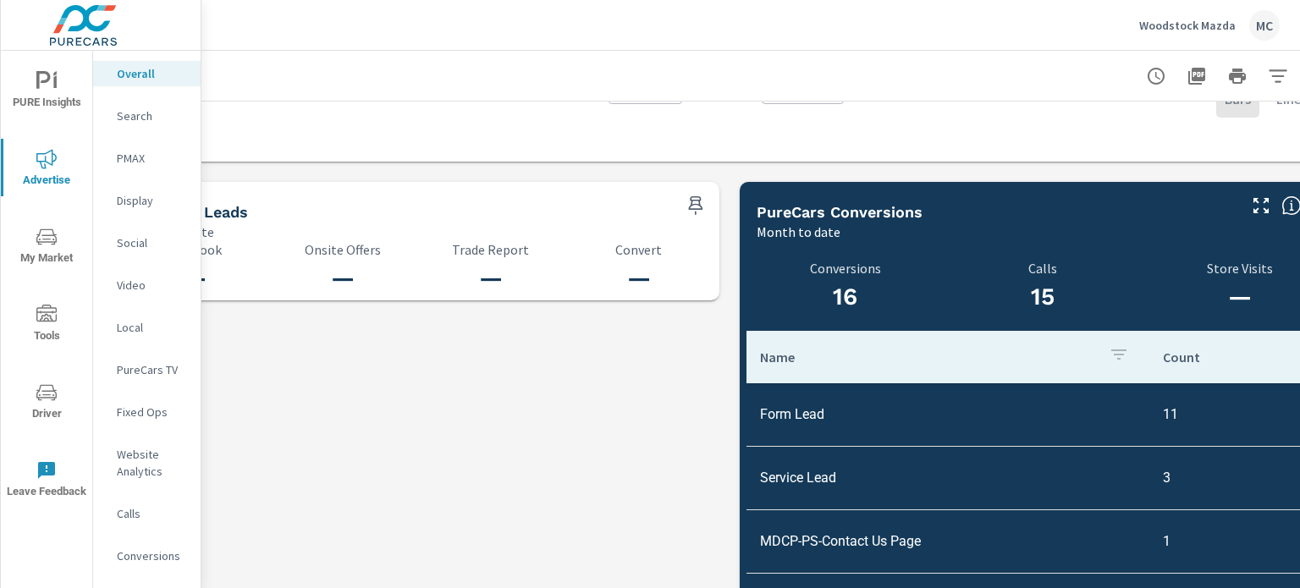
scroll to position [1734, 166]
